Goal: Information Seeking & Learning: Understand process/instructions

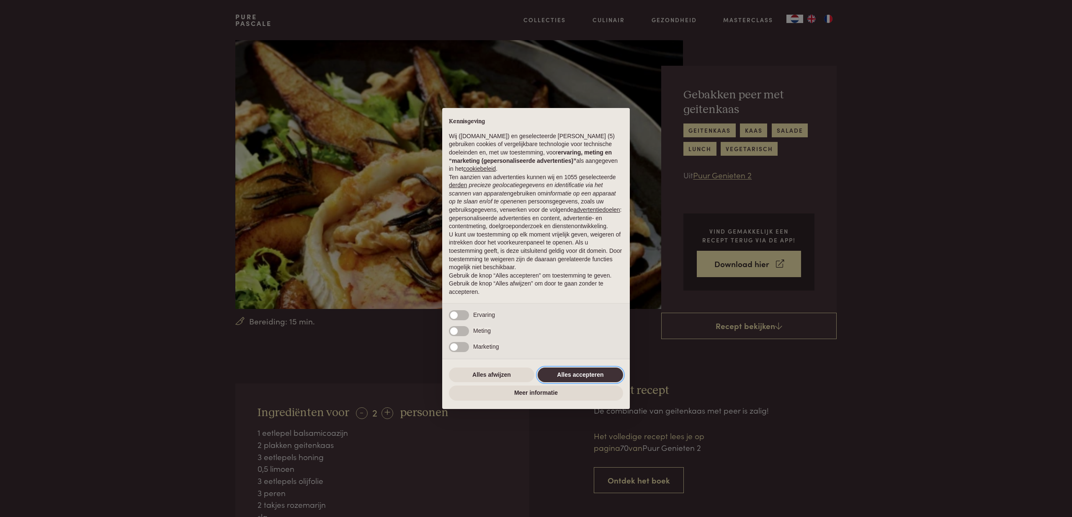
click at [571, 379] on button "Alles accepteren" at bounding box center [579, 375] width 85 height 15
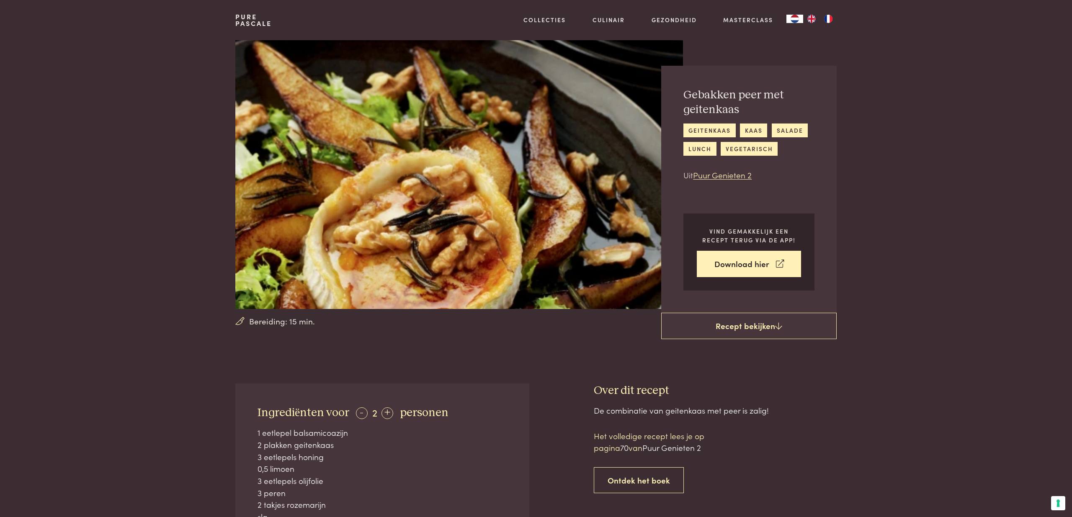
click at [923, 216] on section "Bereiding: 15 min. Gebakken peer met geitenkaas geitenkaas kaas salade lunch ve…" at bounding box center [536, 176] width 1072 height 273
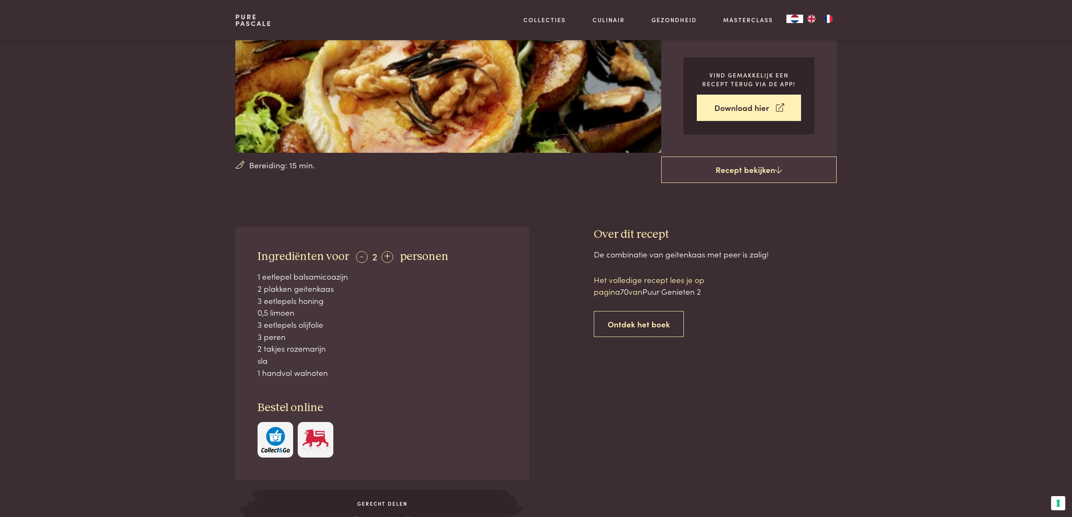
scroll to position [175, 0]
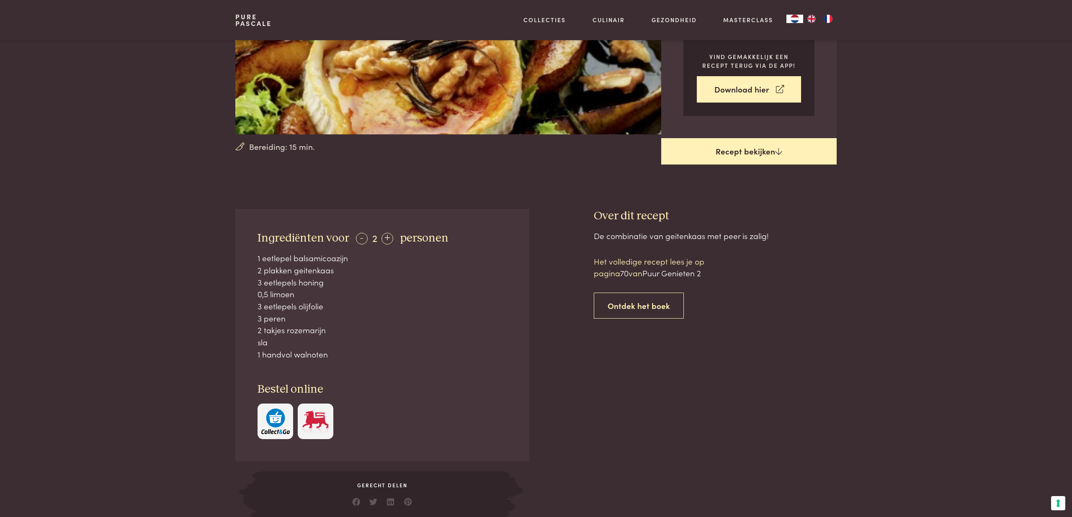
click at [774, 156] on link "Recept bekijken" at bounding box center [748, 151] width 175 height 27
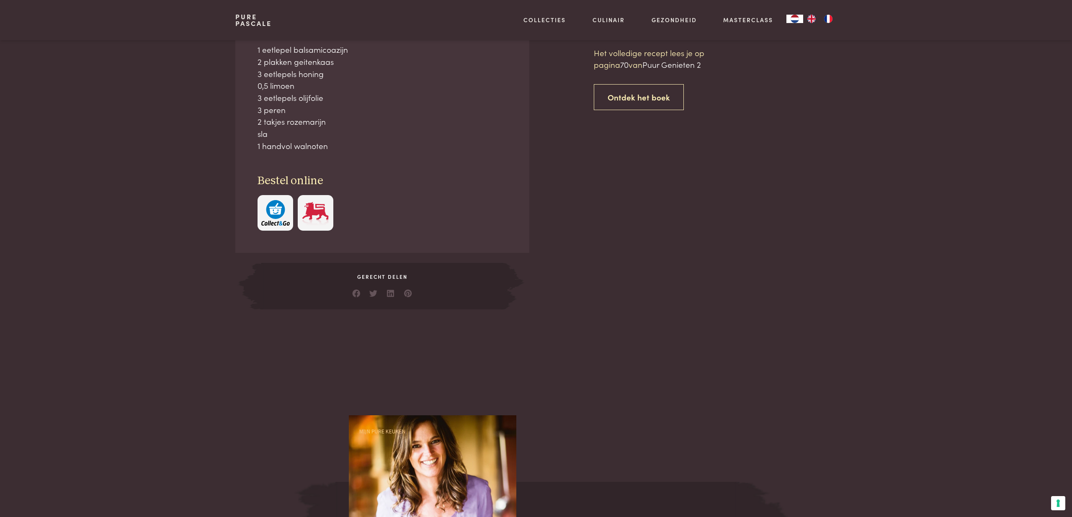
scroll to position [383, 0]
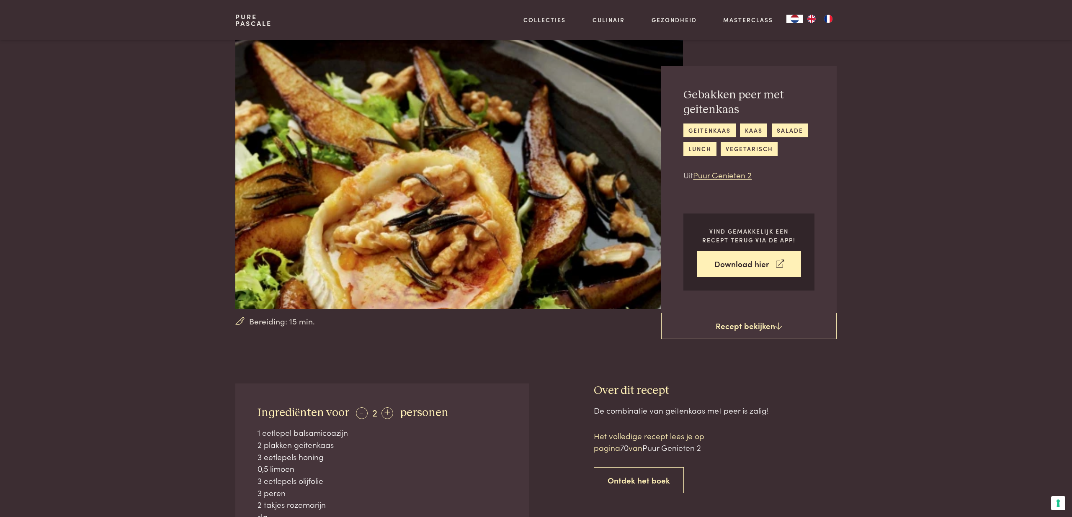
scroll to position [383, 0]
